Goal: Task Accomplishment & Management: Use online tool/utility

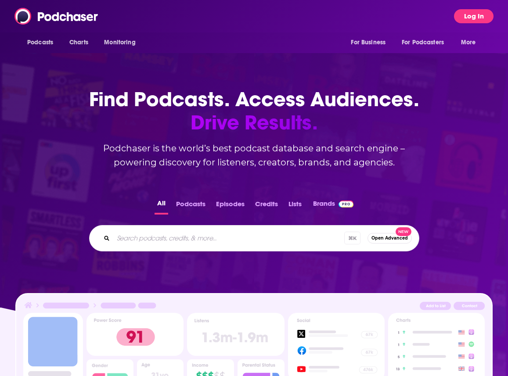
click at [473, 11] on button "Log In" at bounding box center [473, 16] width 39 height 14
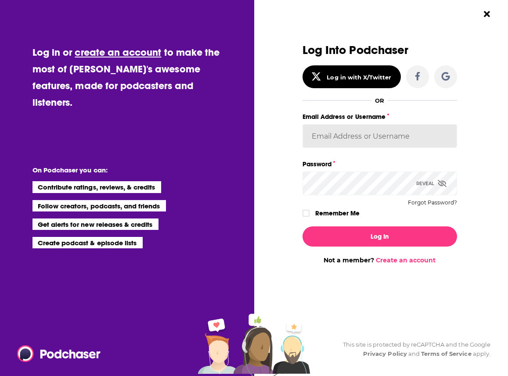
type input "[PERSON_NAME][EMAIL_ADDRESS][PERSON_NAME][DOMAIN_NAME]"
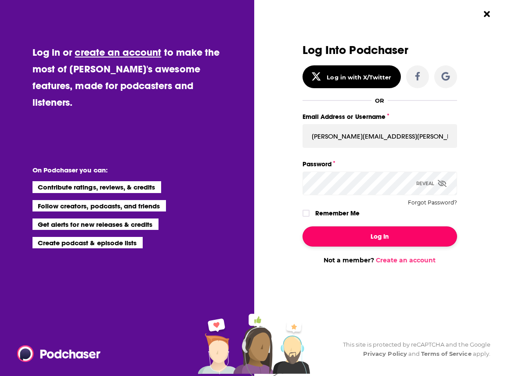
click at [377, 233] on button "Log In" at bounding box center [379, 236] width 154 height 20
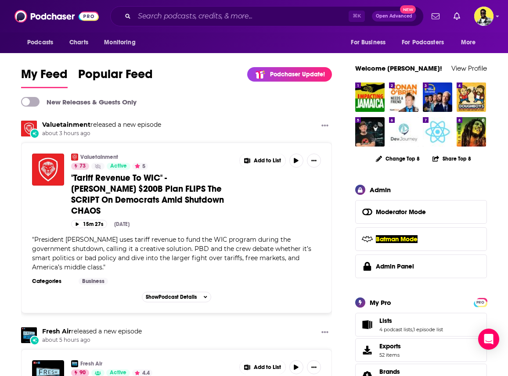
click at [365, 241] on icon at bounding box center [366, 239] width 11 height 7
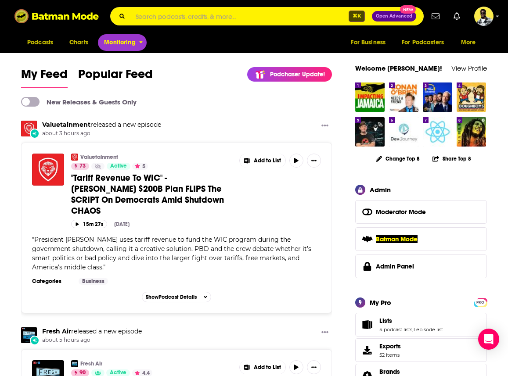
click at [136, 40] on button "Monitoring" at bounding box center [122, 42] width 49 height 17
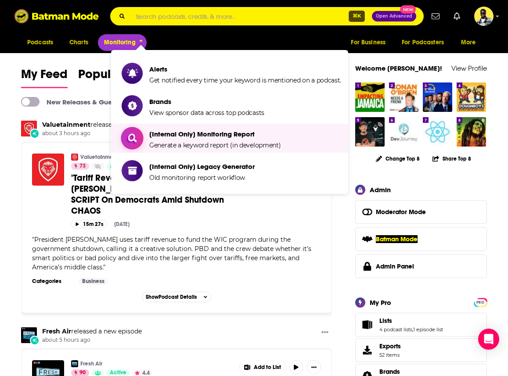
click at [169, 136] on span "[Internal Only] Monitoring Report" at bounding box center [214, 134] width 131 height 8
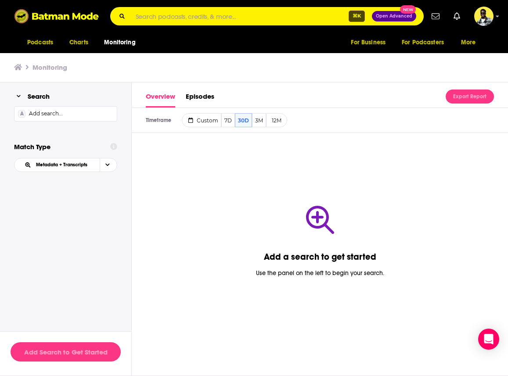
click at [64, 114] on div "A Add search..." at bounding box center [65, 113] width 103 height 15
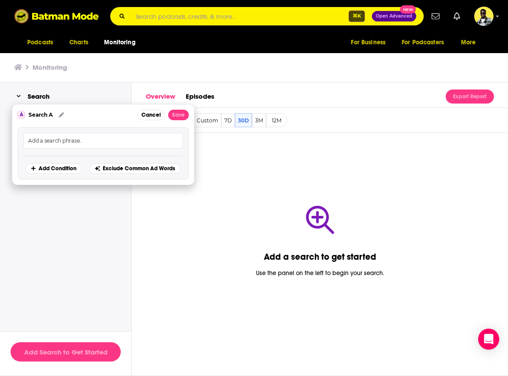
click at [63, 143] on input "text" at bounding box center [55, 140] width 56 height 7
type input "amazon"
click at [178, 117] on button "Save" at bounding box center [178, 115] width 21 height 11
